Goal: Information Seeking & Learning: Check status

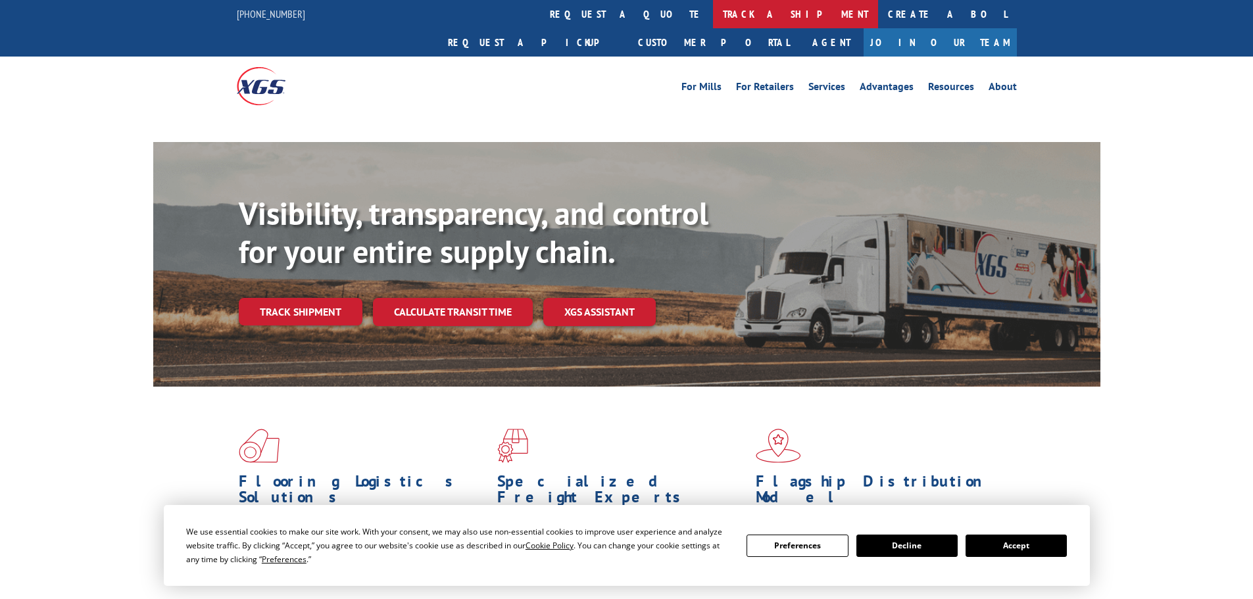
click at [713, 17] on link "track a shipment" at bounding box center [795, 14] width 165 height 28
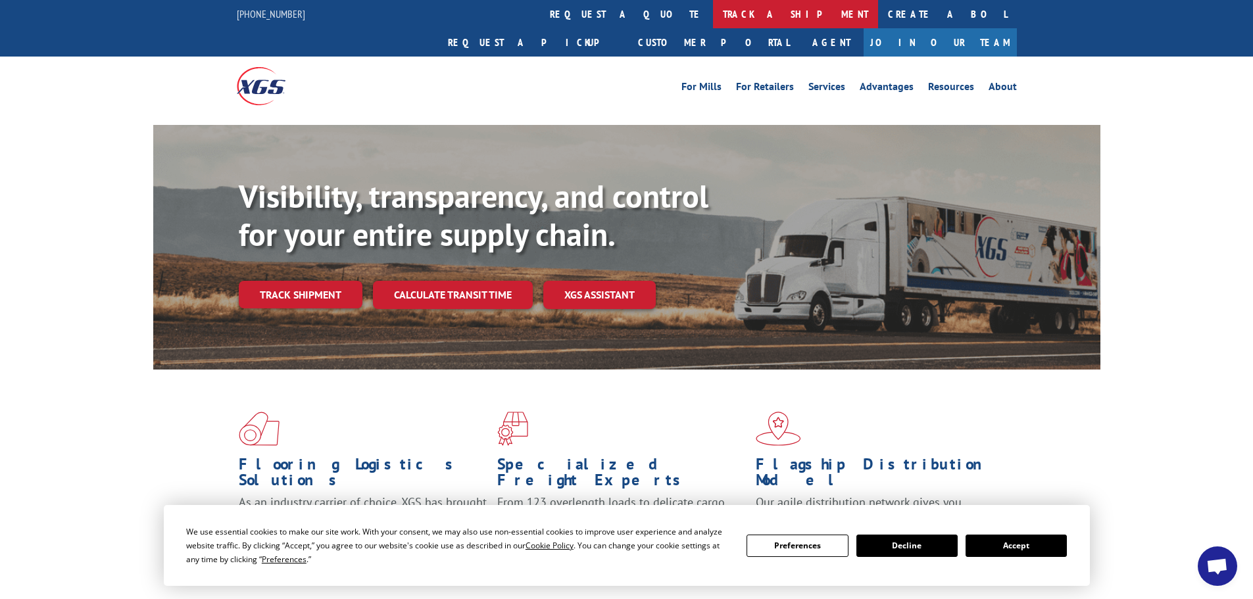
click at [713, 17] on link "track a shipment" at bounding box center [795, 14] width 165 height 28
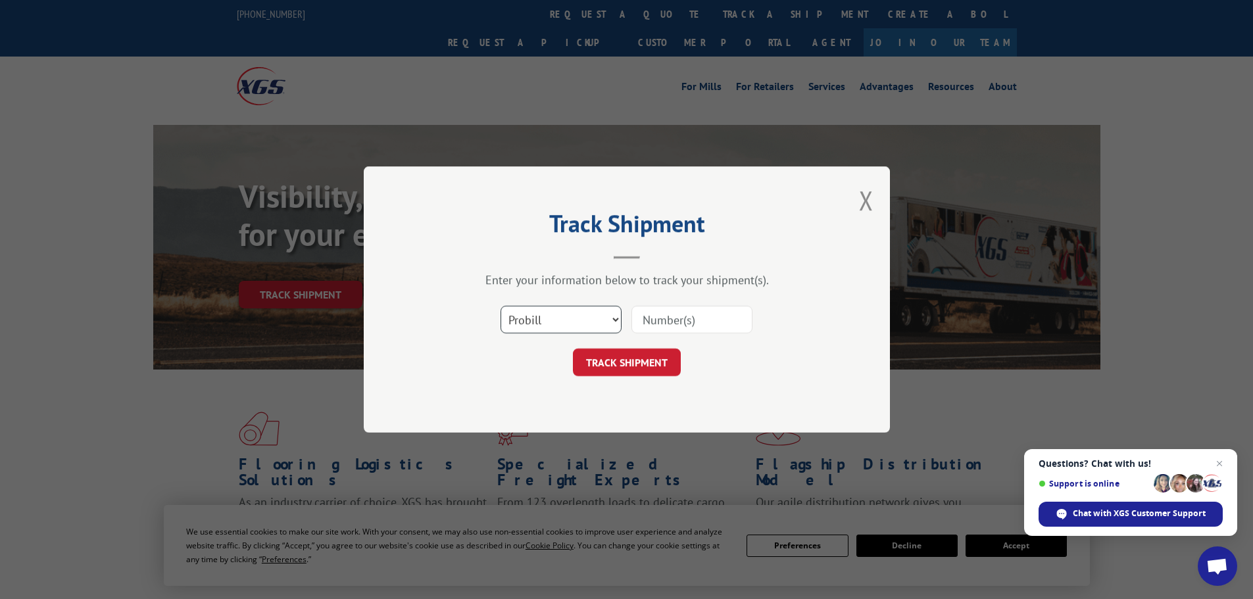
click at [557, 308] on select "Select category... Probill BOL PO" at bounding box center [560, 320] width 121 height 28
select select "bol"
click at [500, 306] on select "Select category... Probill BOL PO" at bounding box center [560, 320] width 121 height 28
click at [672, 316] on input at bounding box center [691, 320] width 121 height 28
paste input "6049908"
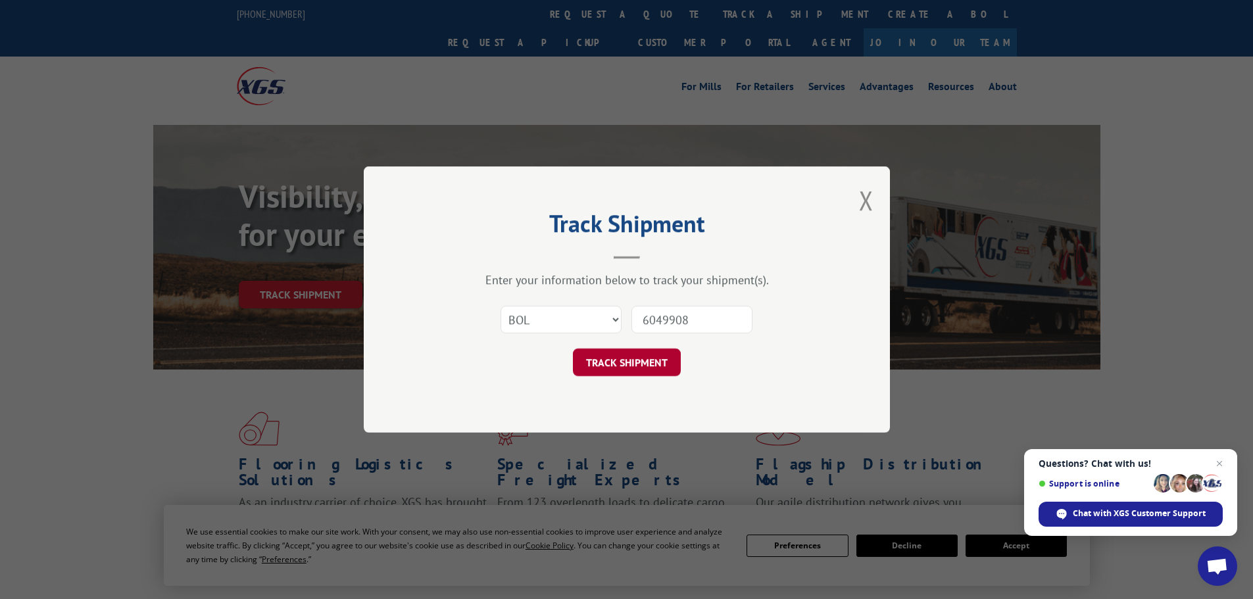
type input "6049908"
click at [640, 368] on button "TRACK SHIPMENT" at bounding box center [627, 363] width 108 height 28
